Goal: Information Seeking & Learning: Learn about a topic

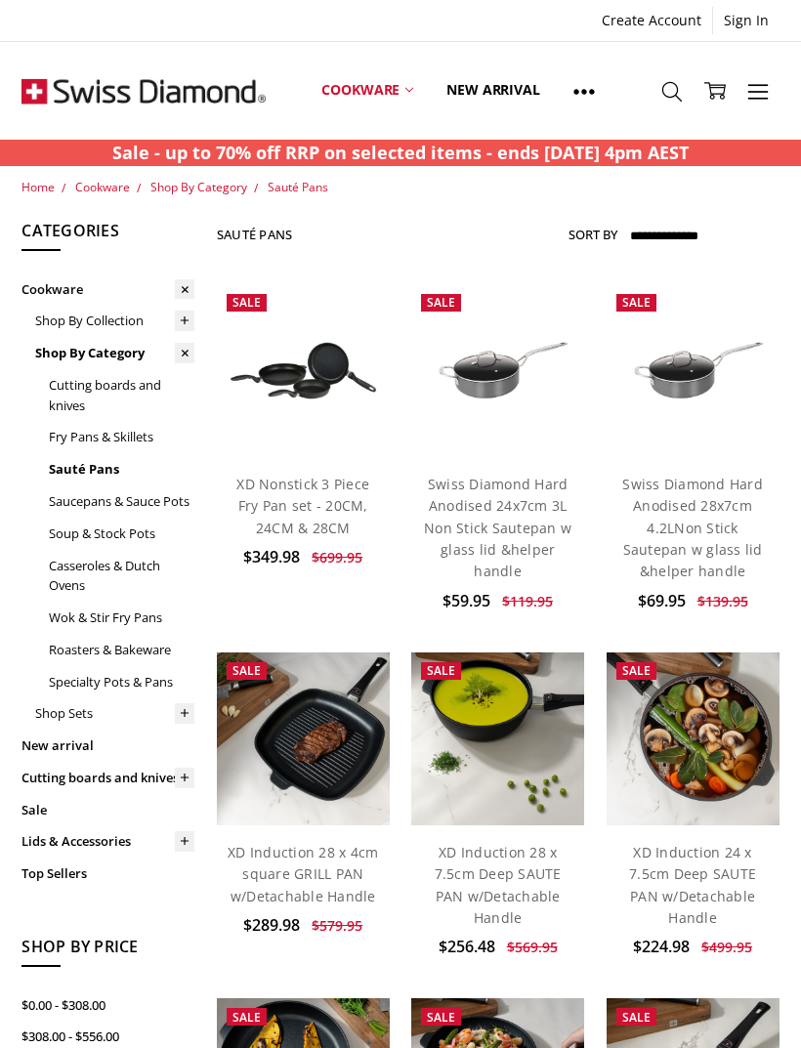
click at [503, 104] on link "New arrival" at bounding box center [493, 90] width 126 height 87
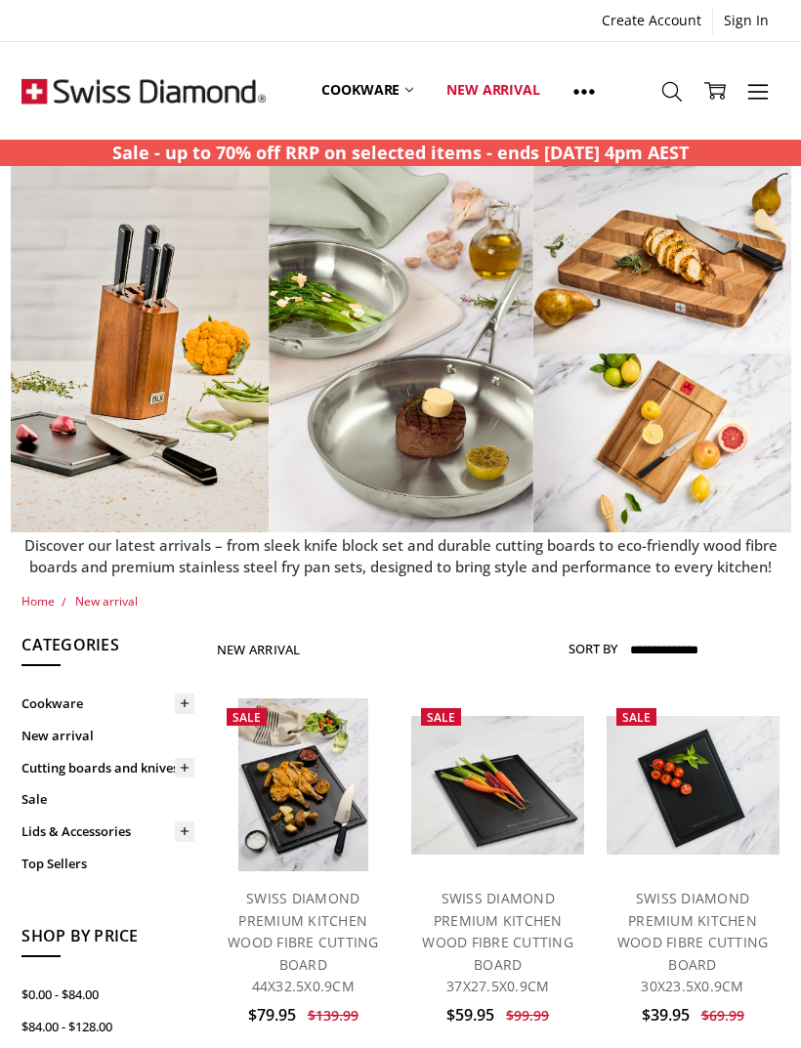
click at [43, 859] on link "Top Sellers" at bounding box center [107, 864] width 173 height 32
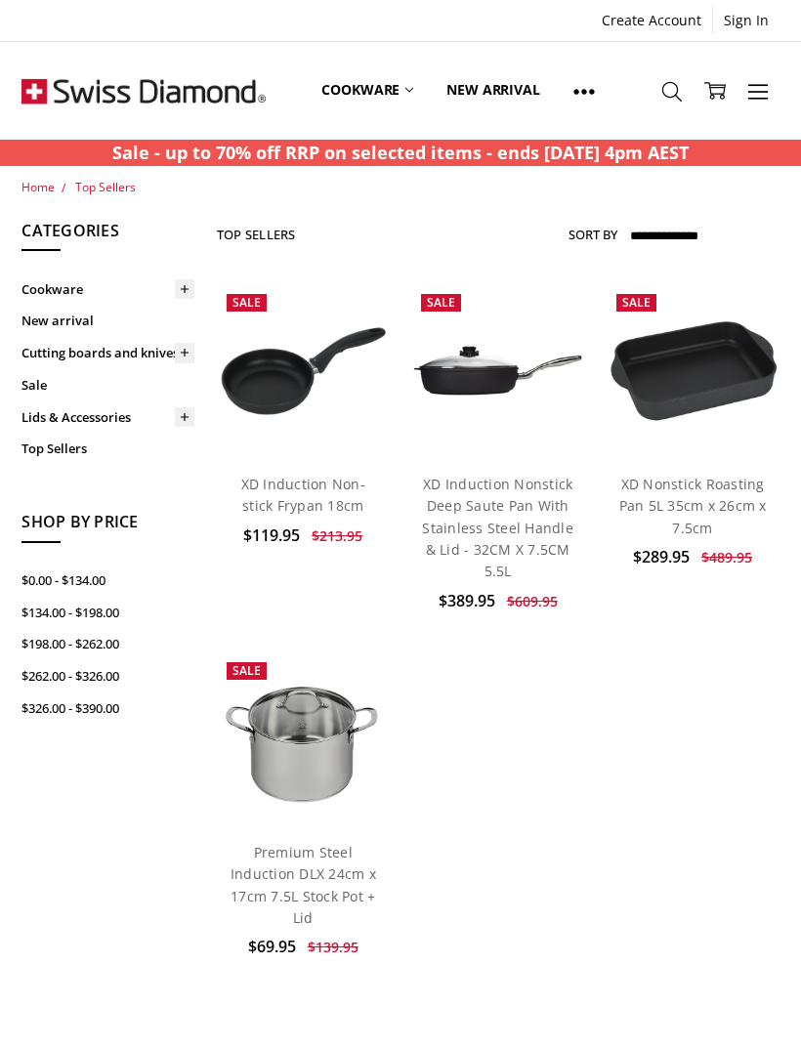
click at [89, 101] on img at bounding box center [143, 91] width 244 height 98
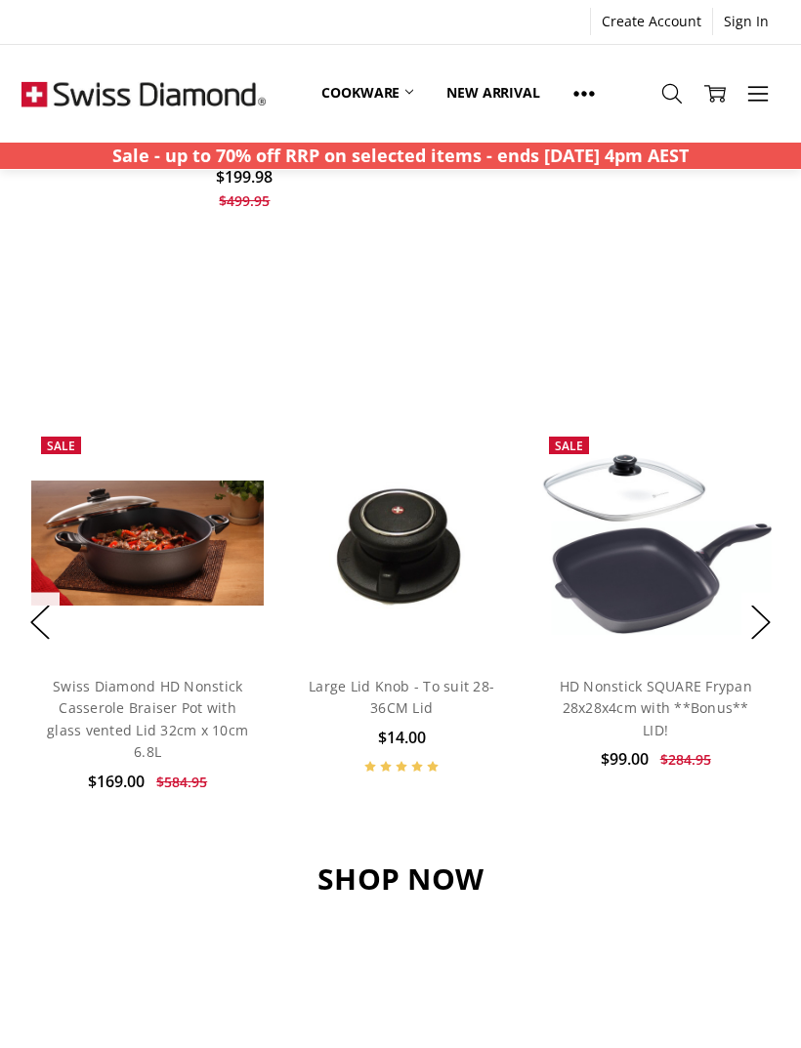
scroll to position [1181, 0]
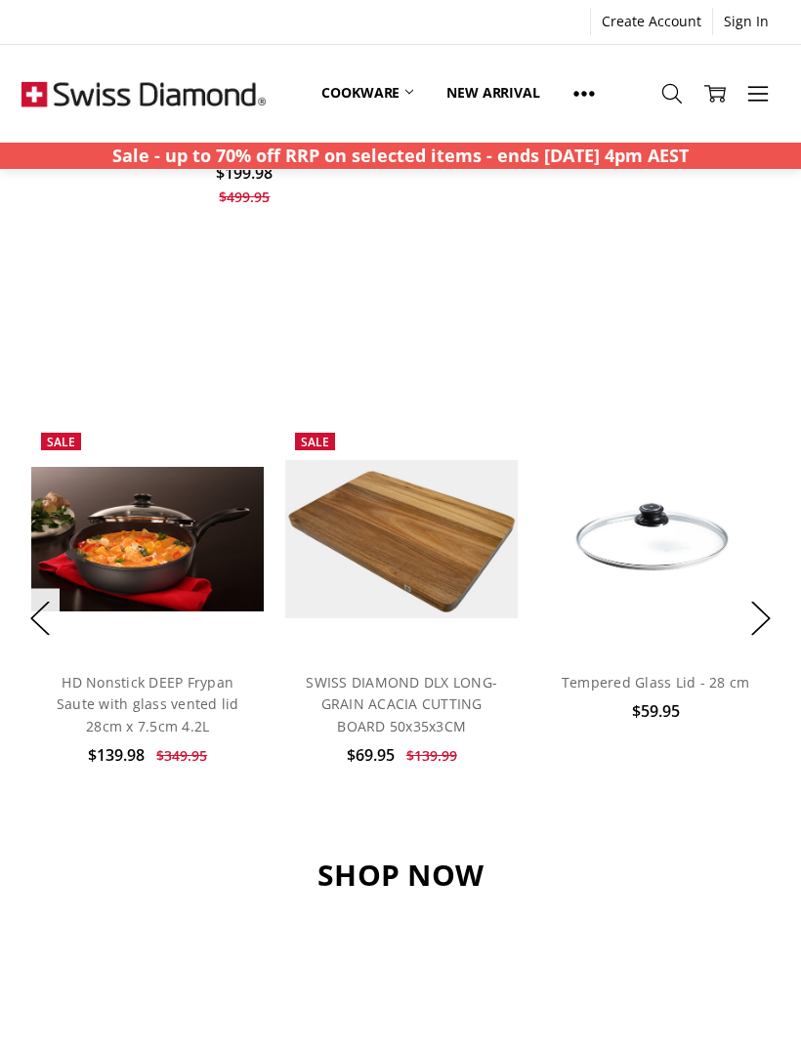
click at [766, 627] on button "Next" at bounding box center [760, 618] width 39 height 60
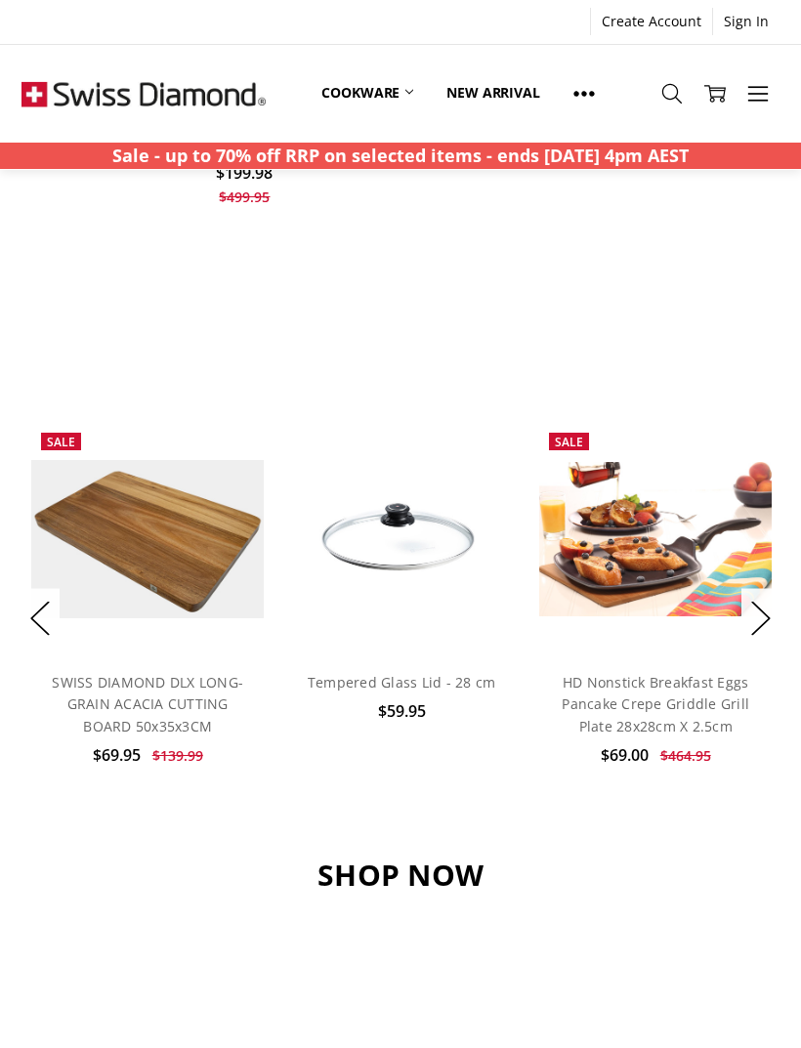
click at [773, 628] on button "Next" at bounding box center [760, 618] width 39 height 60
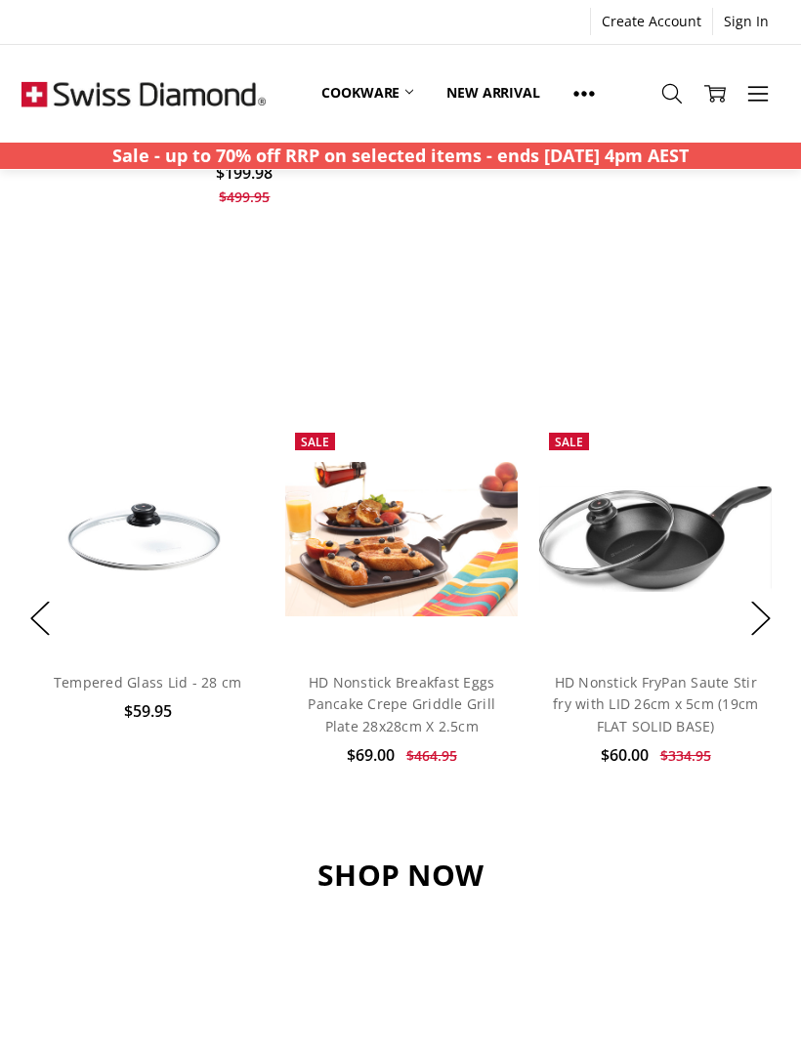
click at [780, 624] on div "Sale Add to Cart Quick view Add to My Wish List HD Nonstick FryPan Saute Stir f…" at bounding box center [655, 618] width 254 height 390
click at [763, 626] on button "Next" at bounding box center [760, 618] width 39 height 60
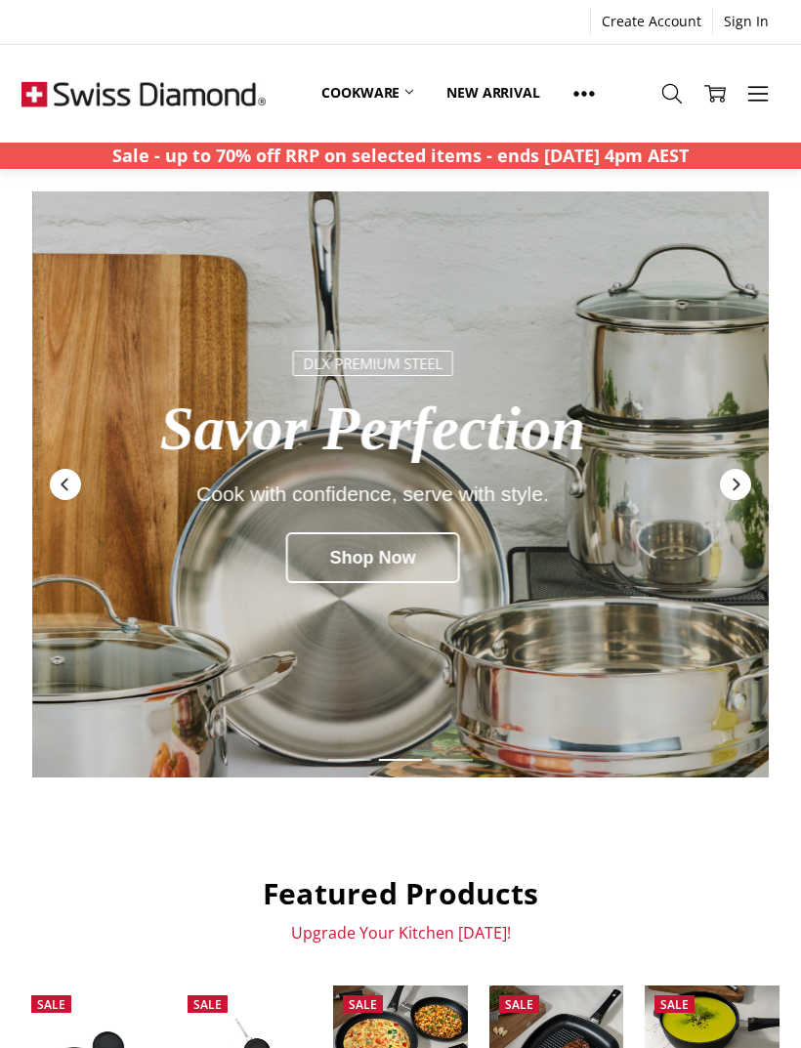
scroll to position [2, 0]
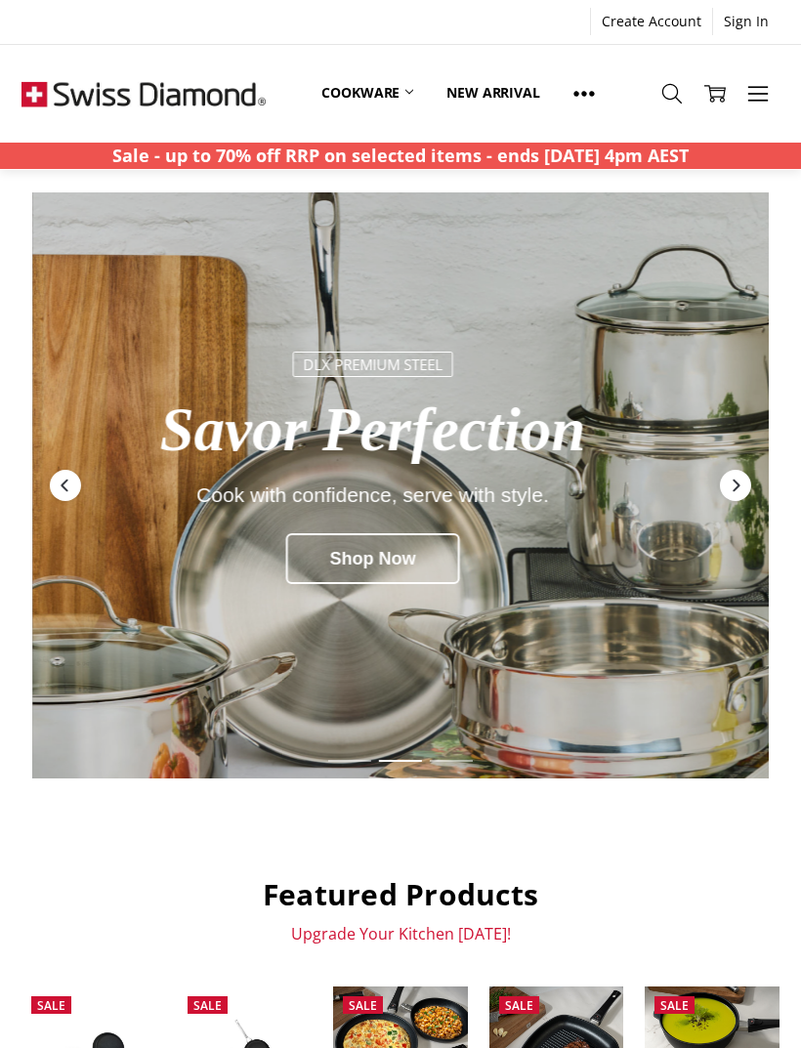
click at [668, 97] on icon at bounding box center [671, 93] width 21 height 21
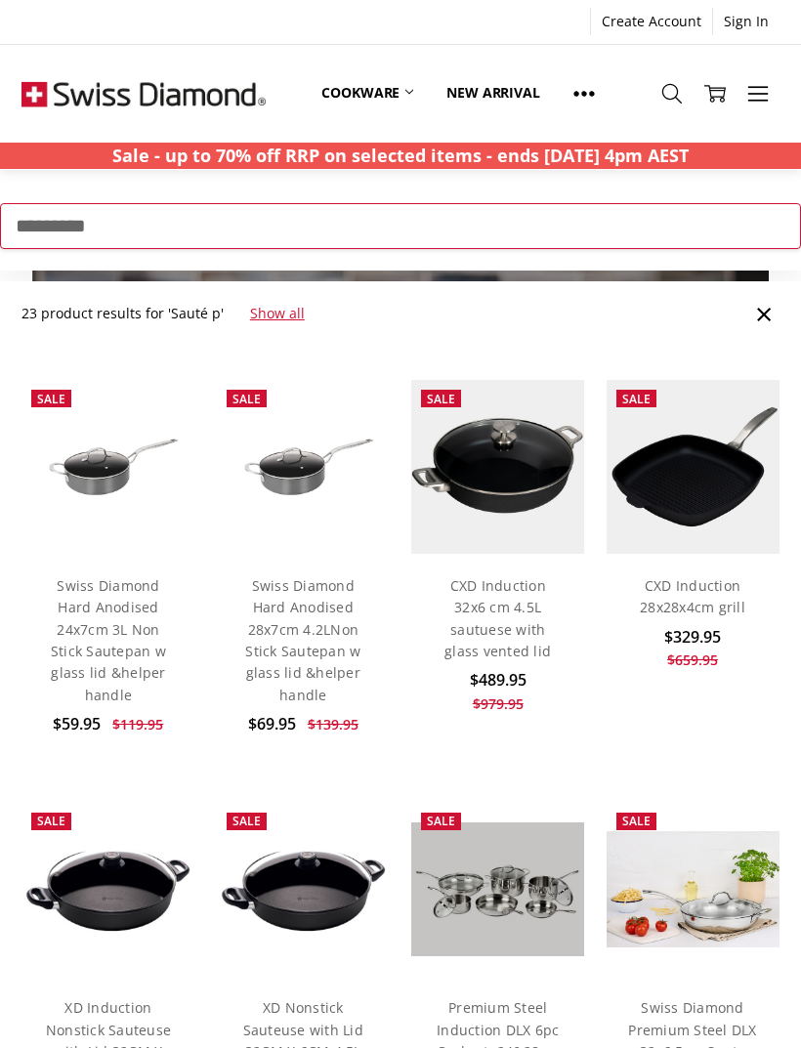
type input "*********"
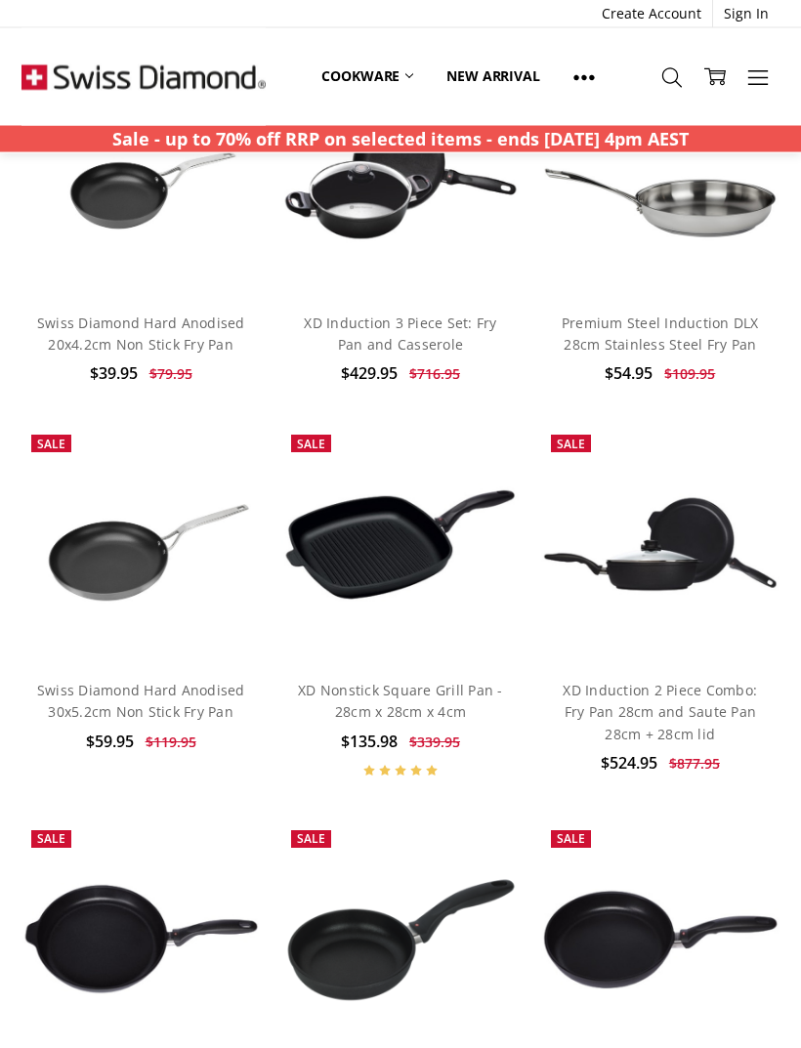
scroll to position [5841, 0]
